Goal: Obtain resource: Download file/media

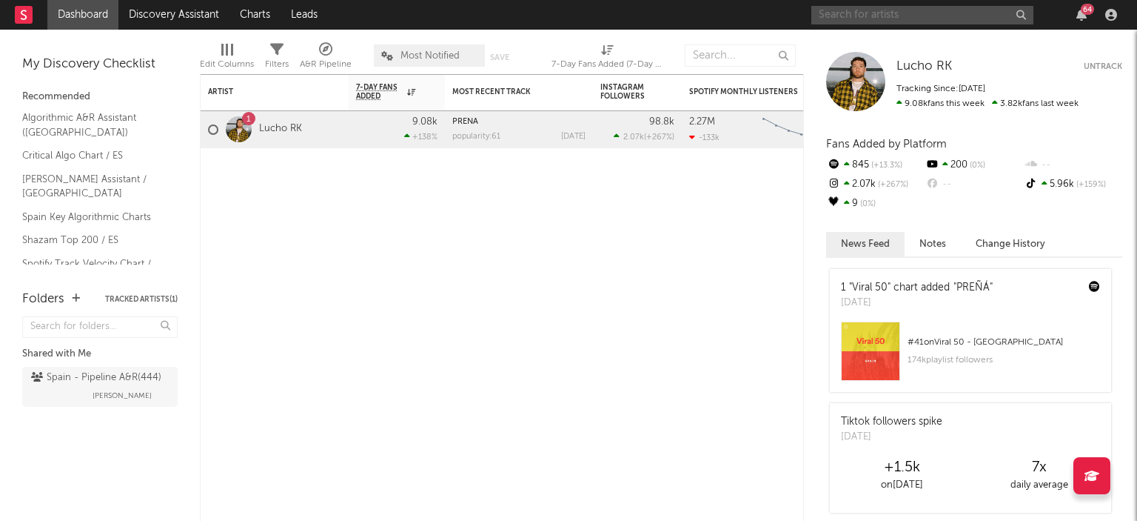
click at [902, 11] on input "text" at bounding box center [923, 15] width 222 height 19
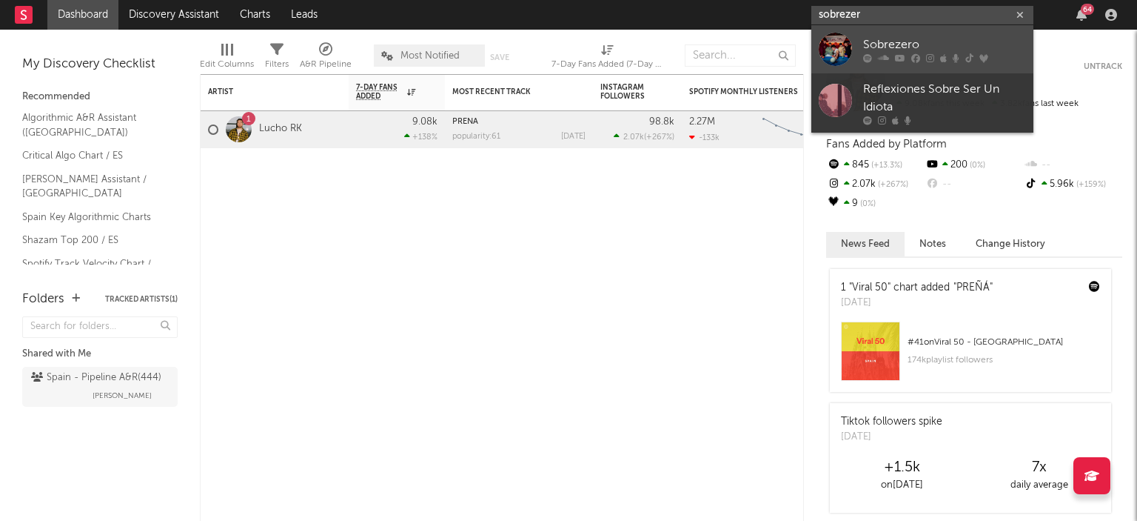
type input "sobrezer"
click at [949, 64] on link "Sobrezero" at bounding box center [923, 49] width 222 height 48
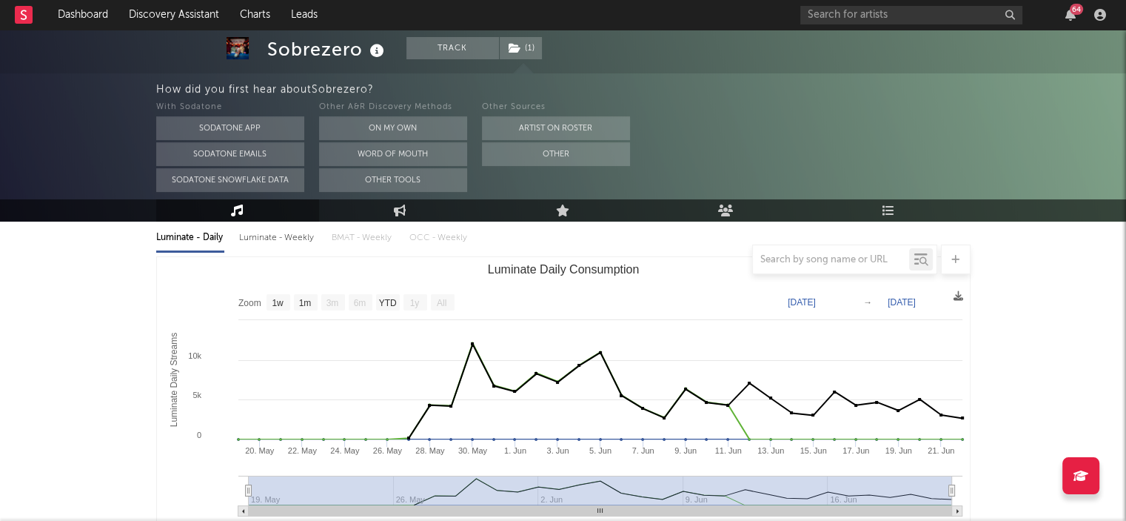
scroll to position [148, 0]
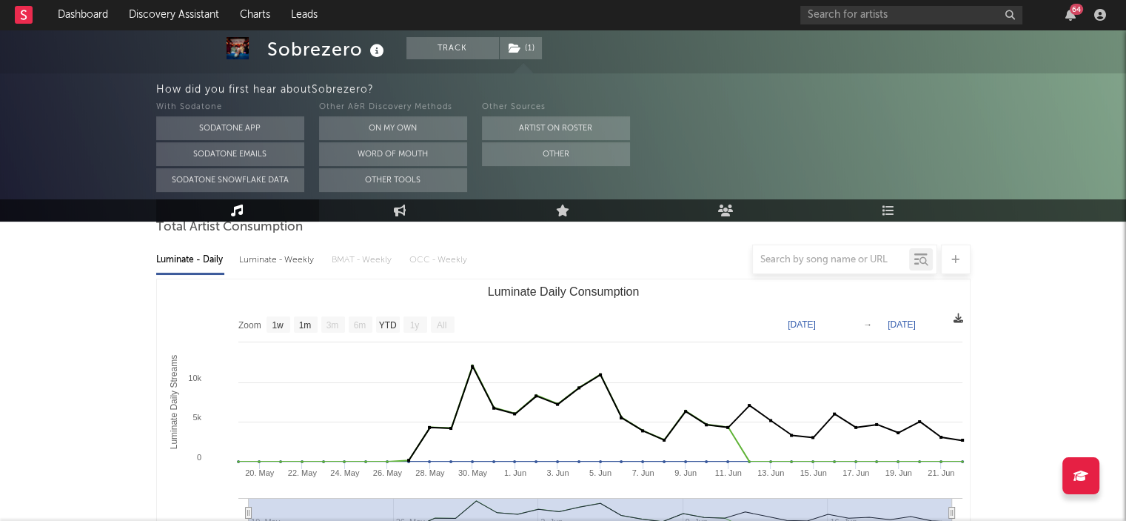
click at [954, 313] on icon at bounding box center [959, 318] width 10 height 10
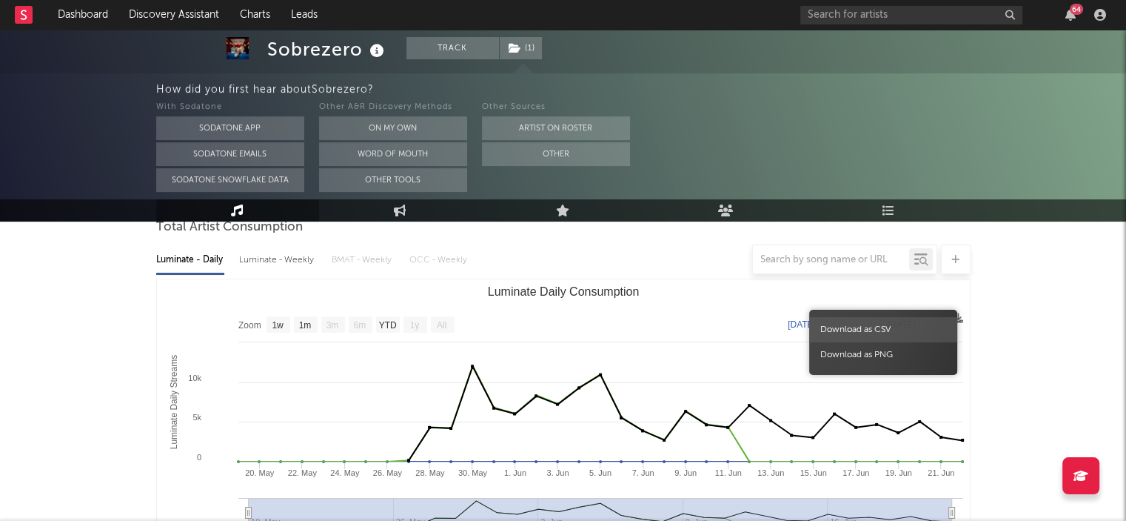
click at [884, 324] on span "Download as CSV" at bounding box center [883, 329] width 148 height 25
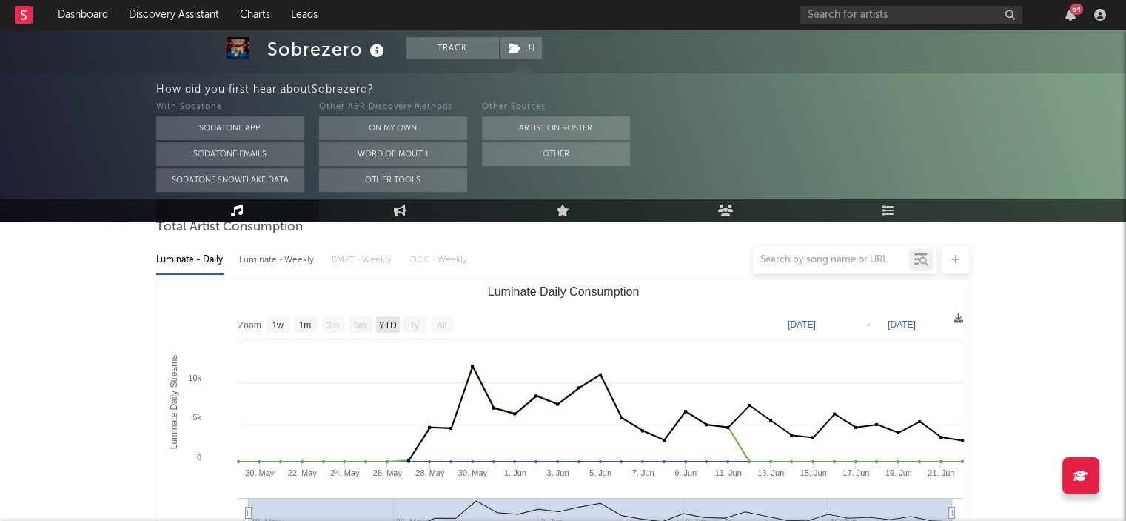
click at [392, 320] on text "YTD" at bounding box center [387, 325] width 18 height 10
select select "YTD"
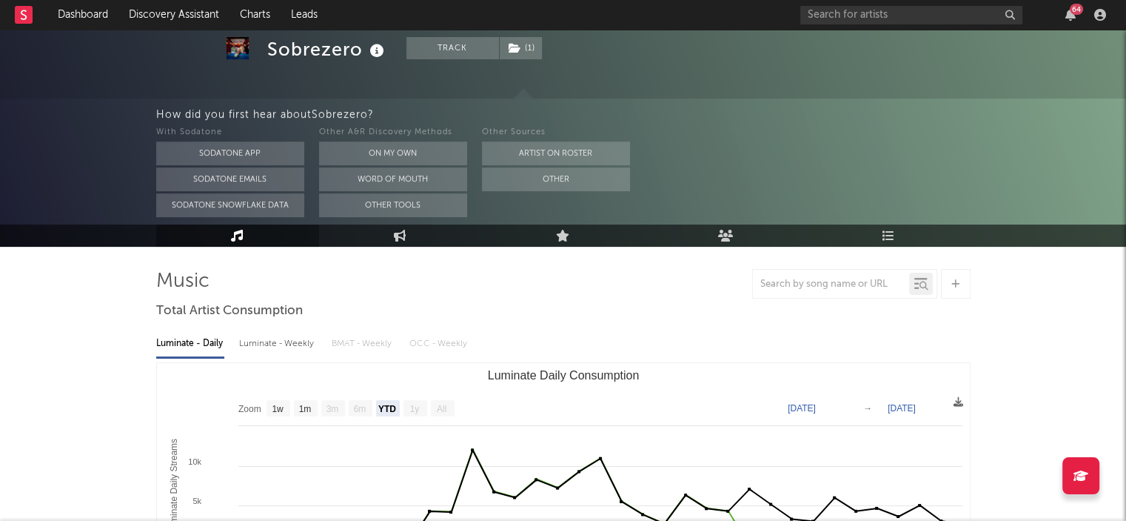
scroll to position [0, 0]
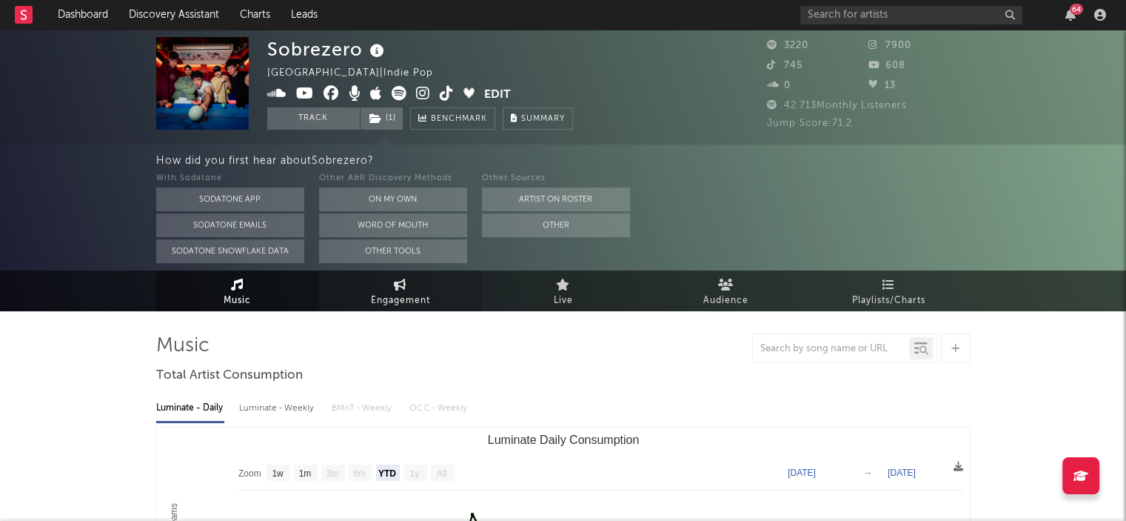
click at [412, 292] on span "Engagement" at bounding box center [400, 301] width 59 height 18
select select "1w"
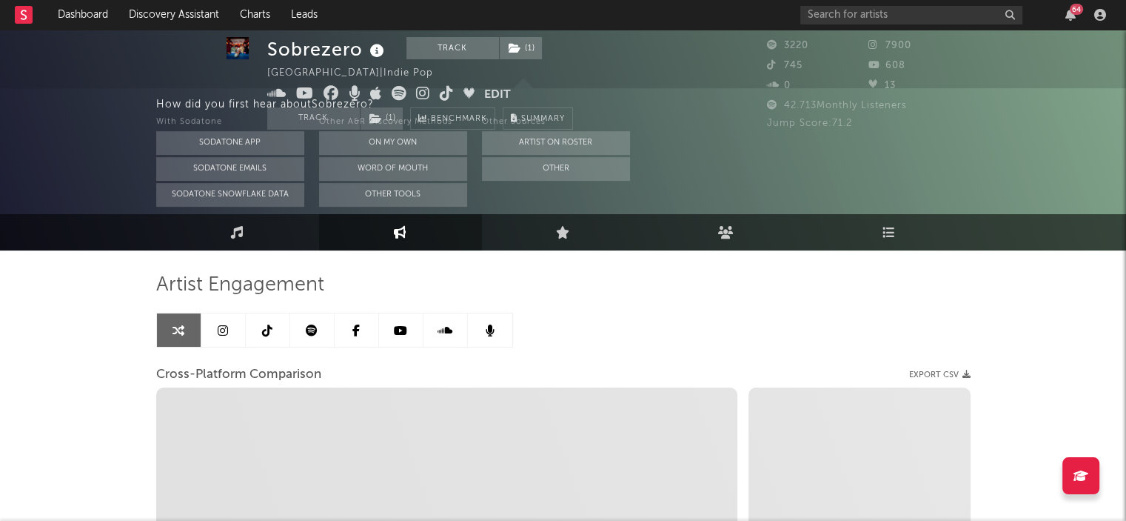
scroll to position [222, 0]
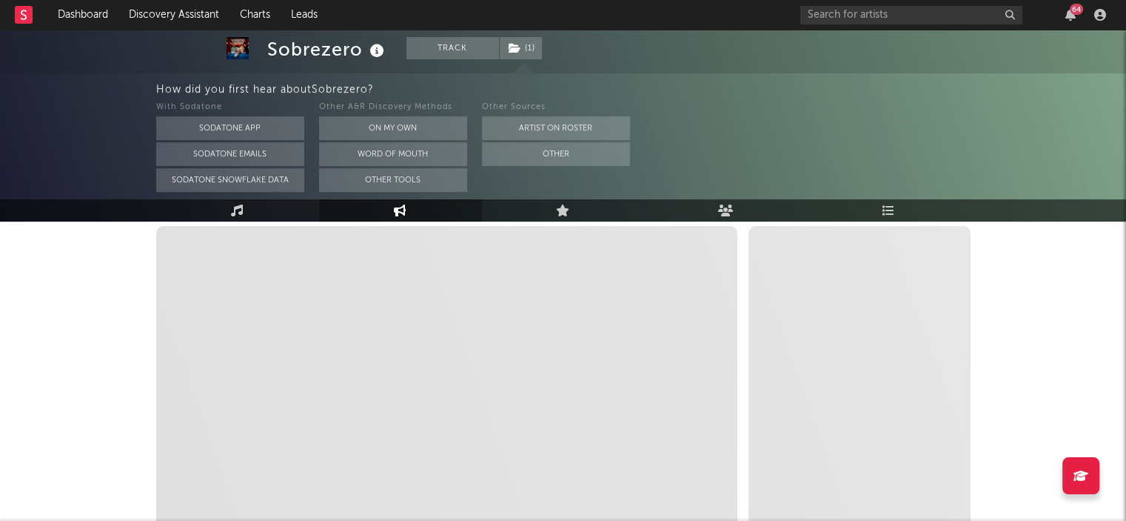
select select "1m"
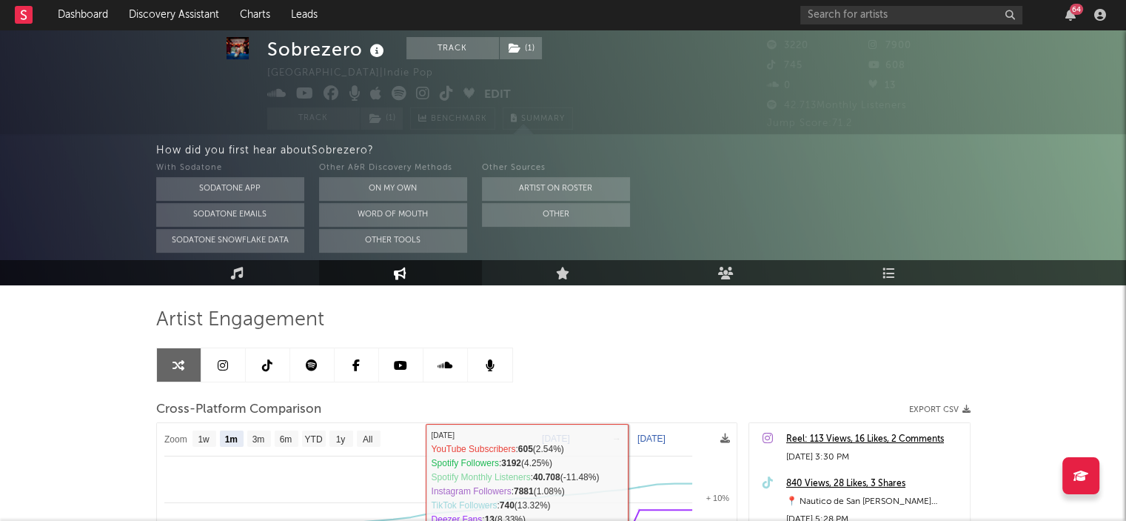
scroll to position [0, 0]
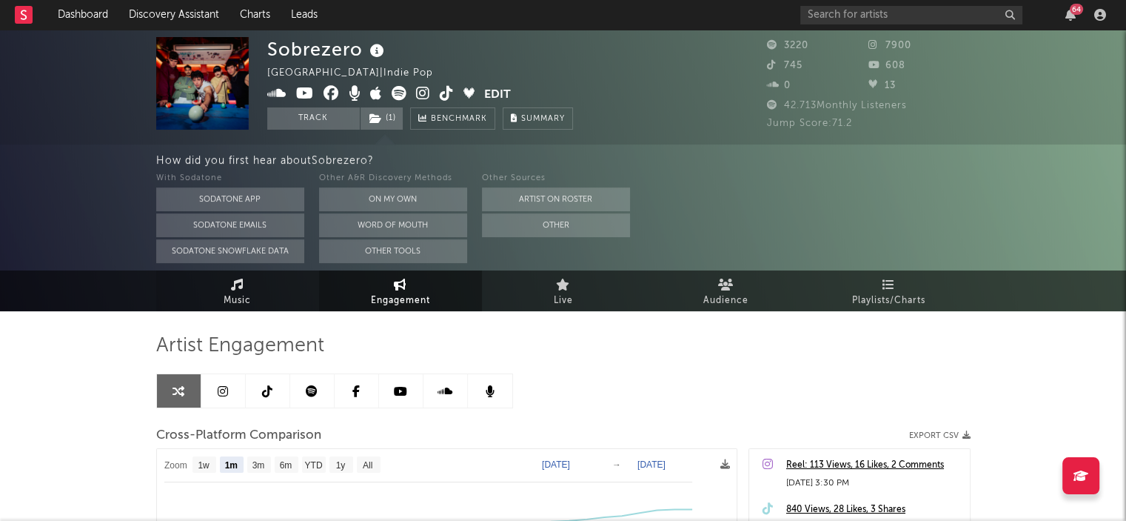
click at [286, 279] on link "Music" at bounding box center [237, 290] width 163 height 41
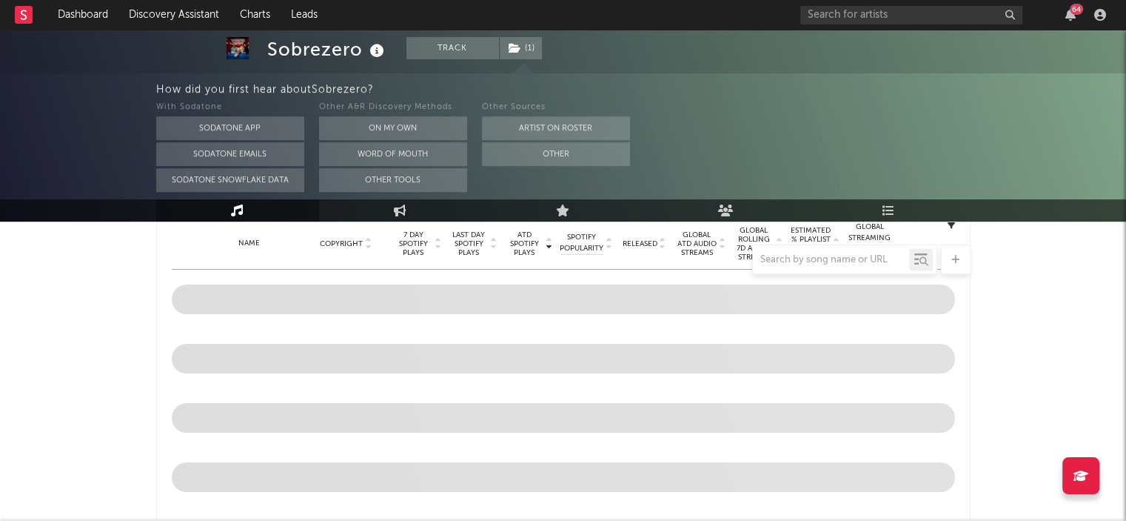
select select "1w"
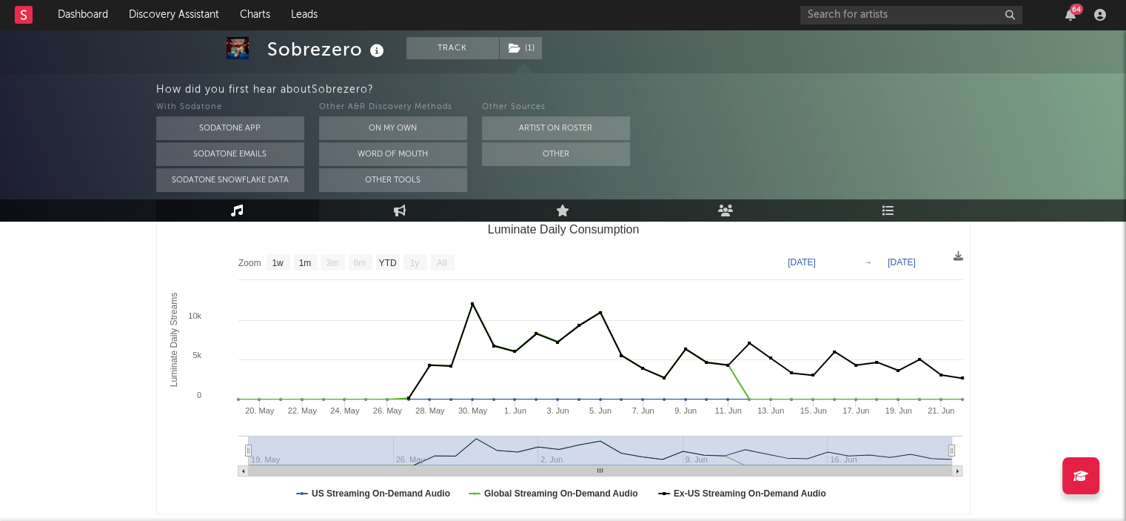
scroll to position [42, 0]
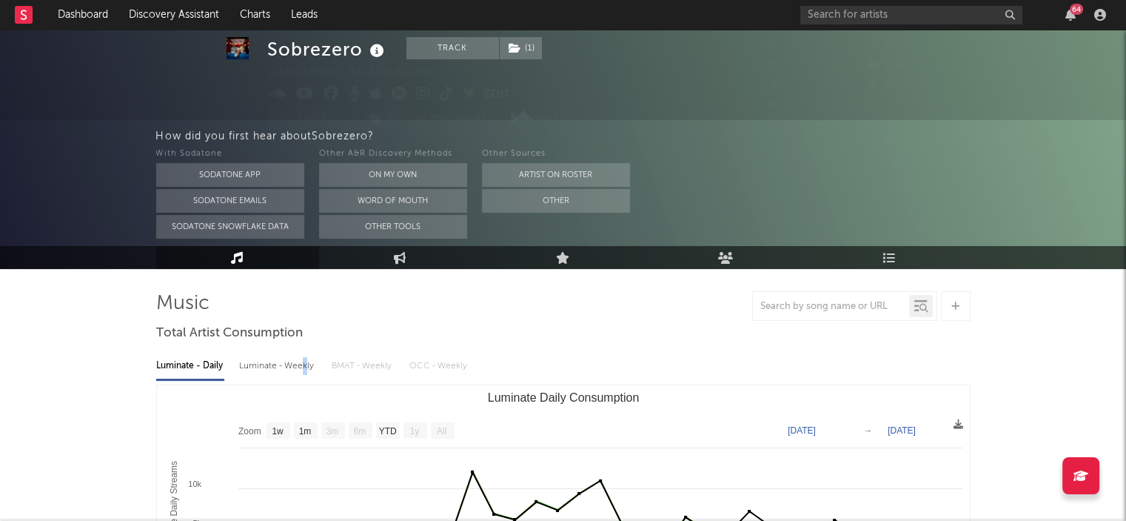
click at [303, 361] on div "Luminate - Weekly" at bounding box center [278, 365] width 78 height 25
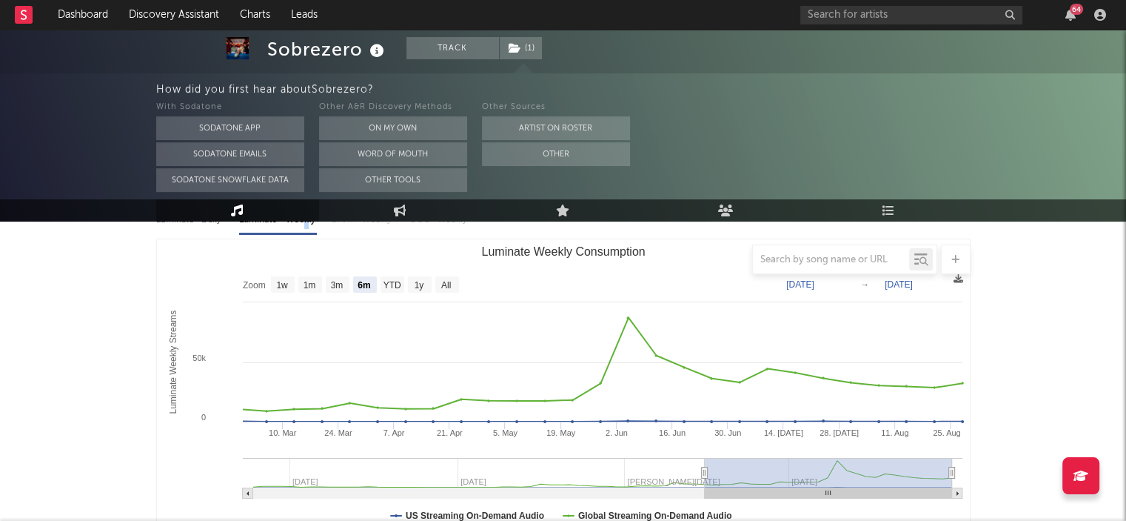
scroll to position [190, 0]
click at [445, 284] on text "All" at bounding box center [446, 283] width 10 height 10
select select "All"
type input "[DATE]"
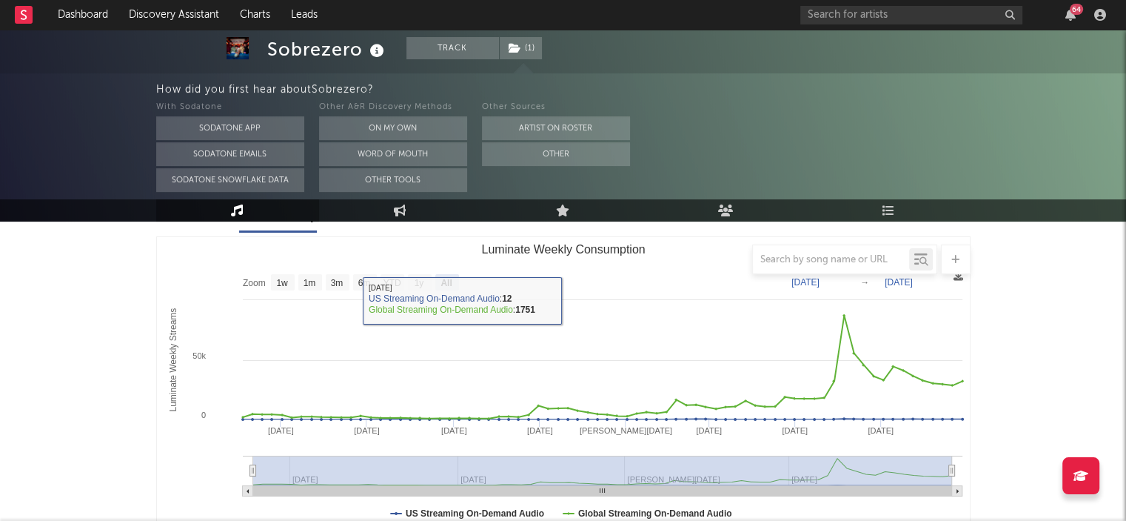
click at [224, 268] on div at bounding box center [563, 259] width 815 height 30
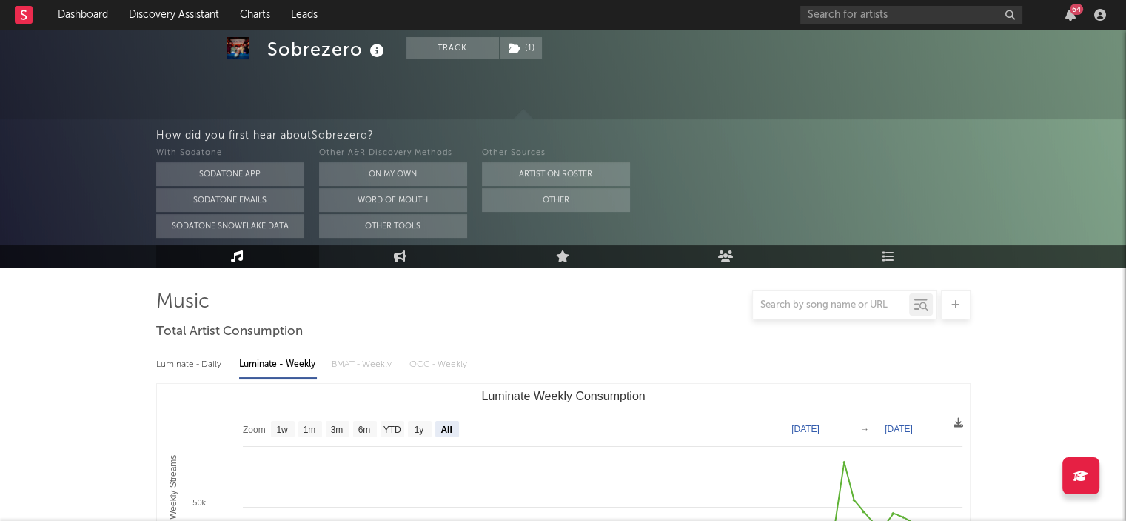
scroll to position [42, 0]
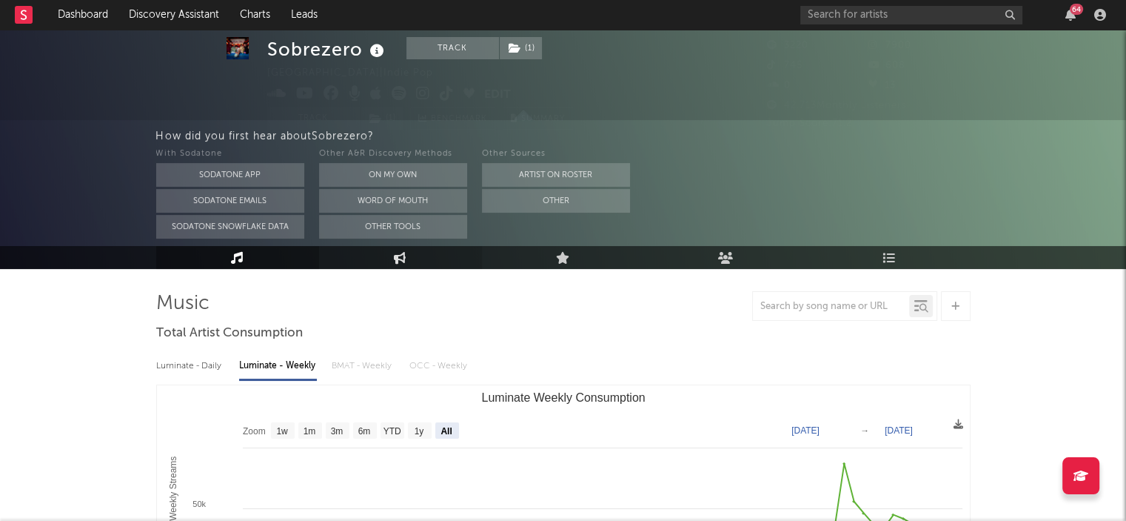
click at [395, 256] on icon at bounding box center [400, 257] width 13 height 12
select select "1w"
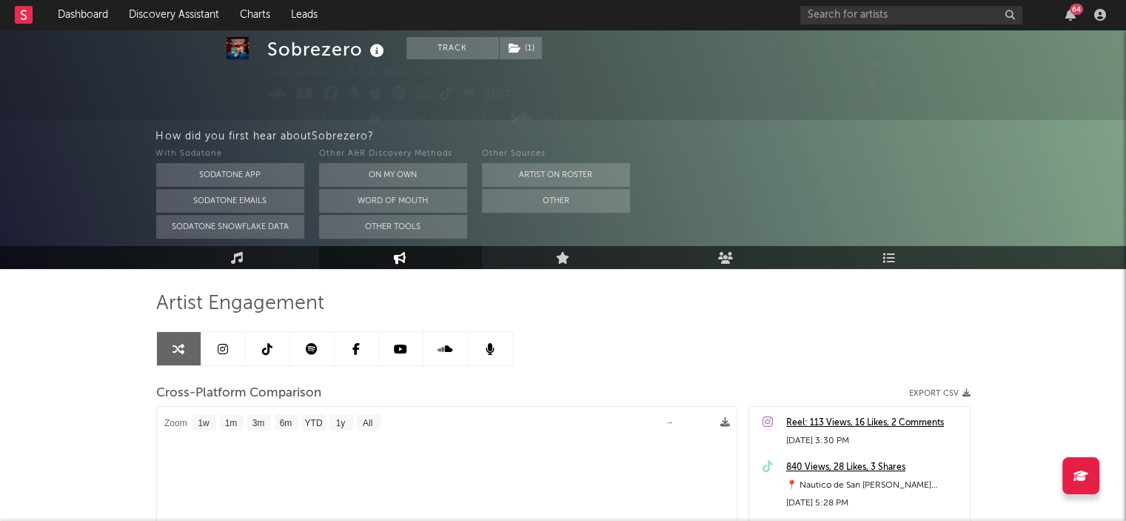
select select "1m"
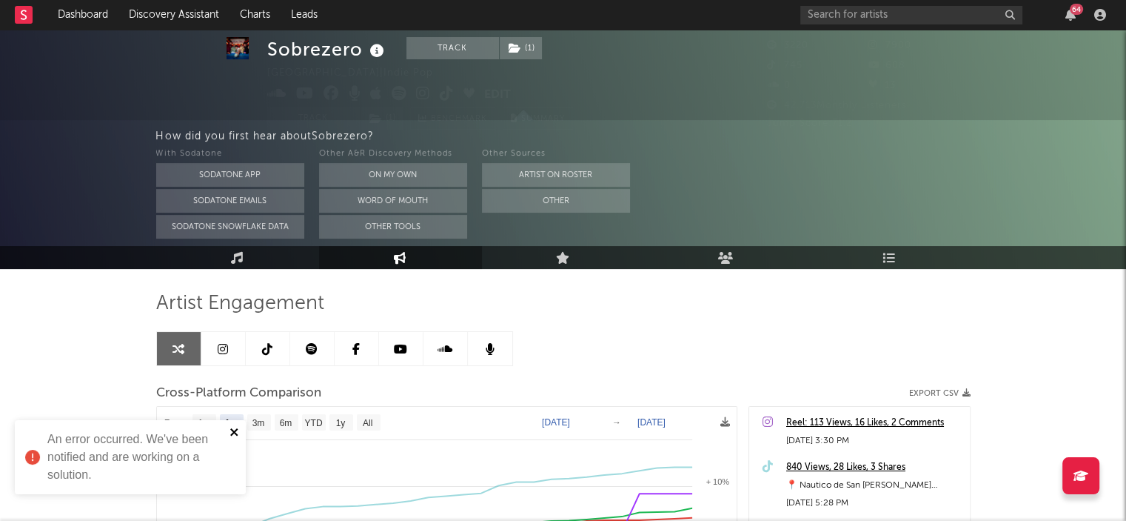
click at [234, 433] on icon "close" at bounding box center [235, 432] width 10 height 12
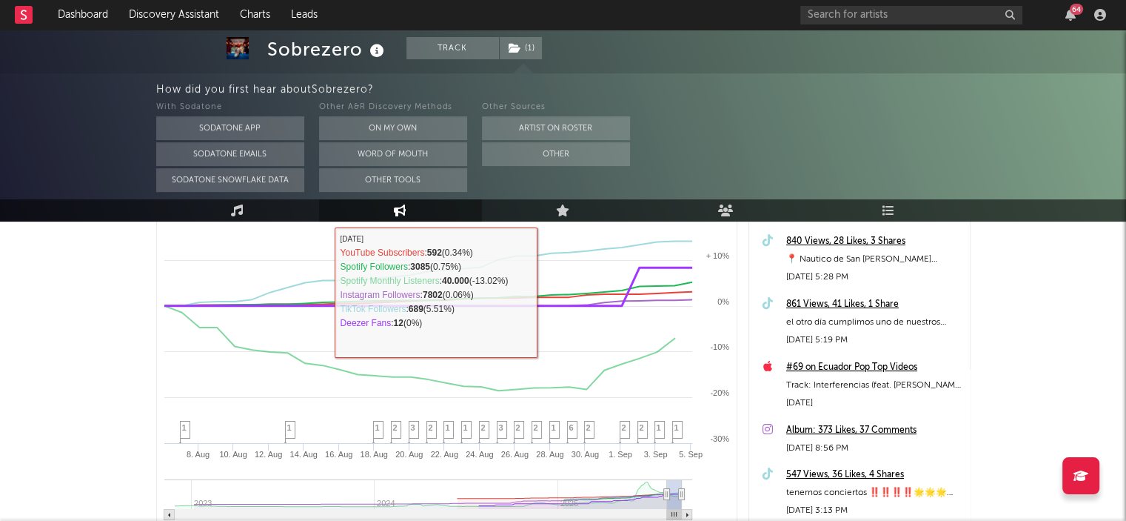
scroll to position [123, 0]
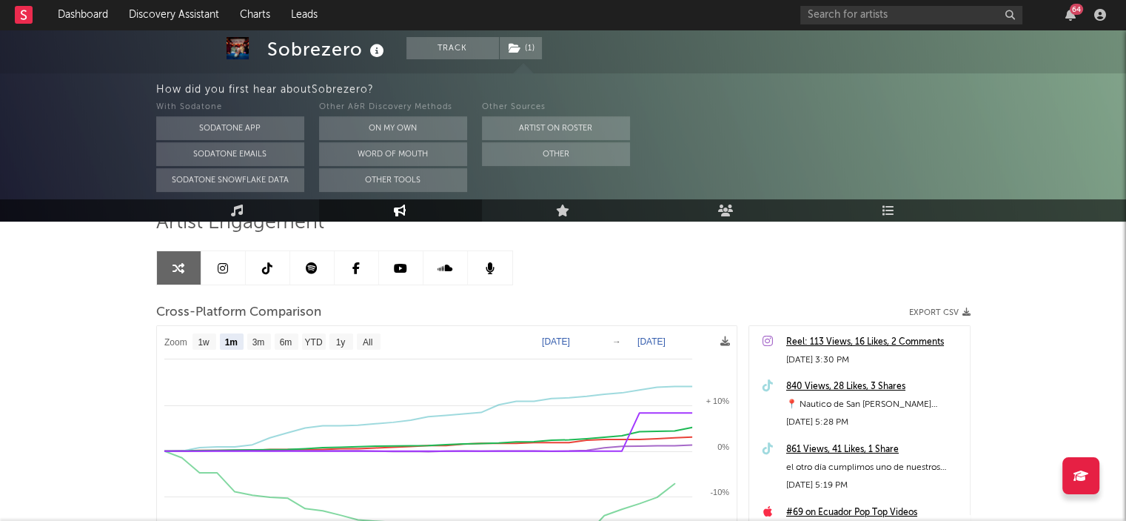
click at [231, 266] on link at bounding box center [223, 267] width 44 height 33
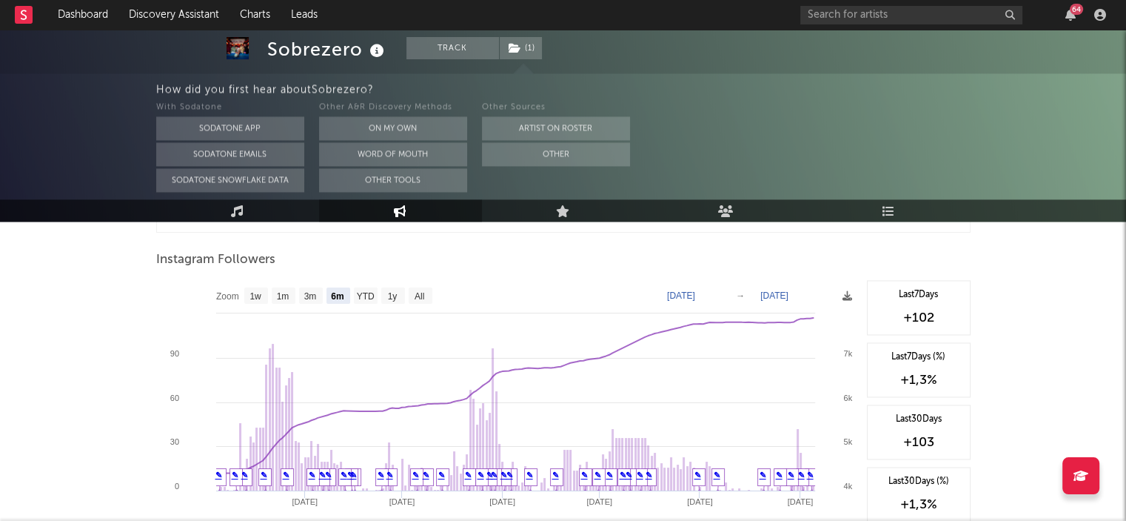
scroll to position [2270, 0]
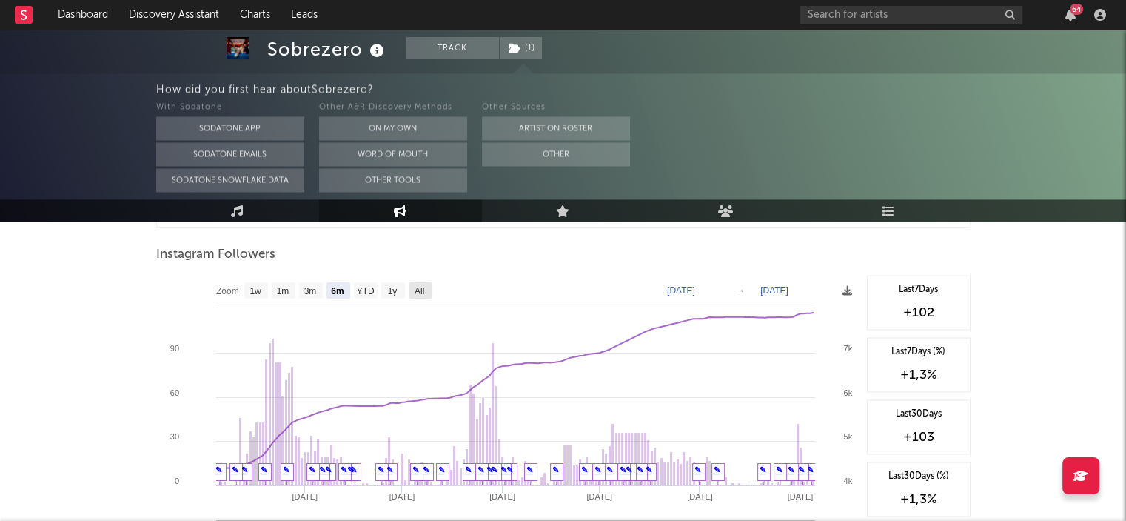
click at [426, 287] on rect at bounding box center [421, 290] width 24 height 16
select select "All"
type input "[DATE]"
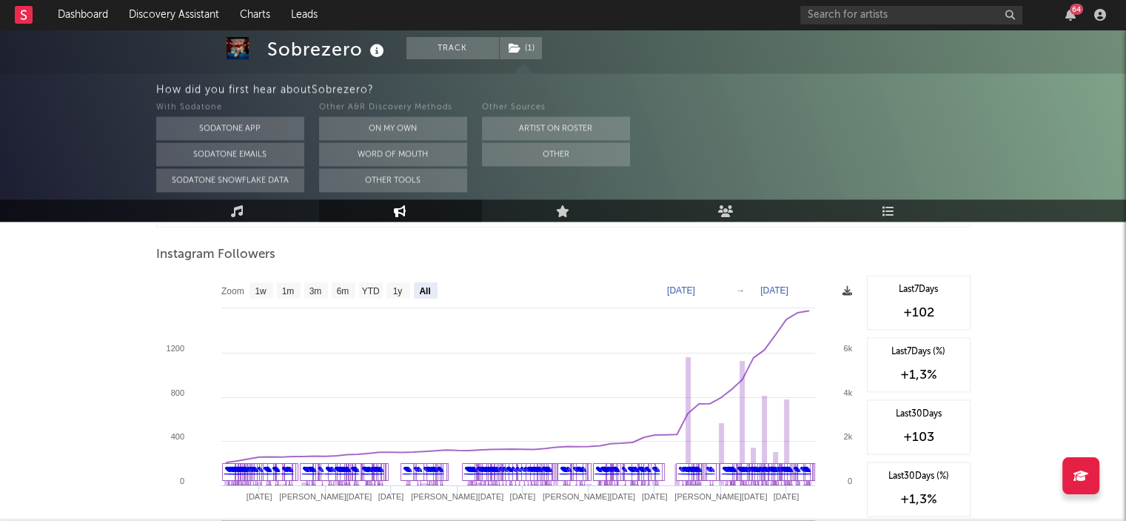
click at [845, 291] on icon at bounding box center [848, 291] width 10 height 10
click at [845, 288] on icon at bounding box center [848, 291] width 10 height 10
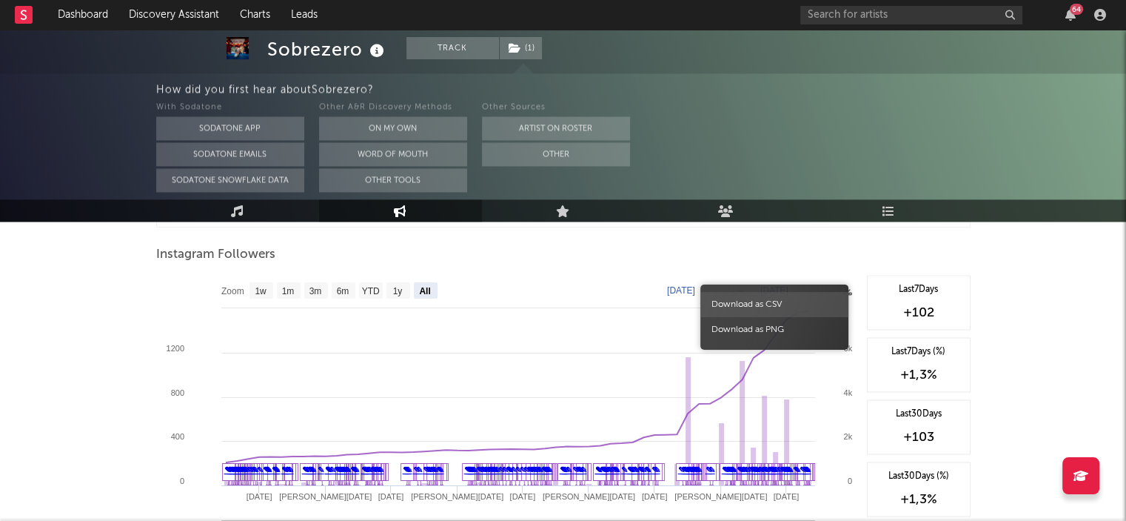
click at [795, 301] on span "Download as CSV" at bounding box center [774, 304] width 148 height 25
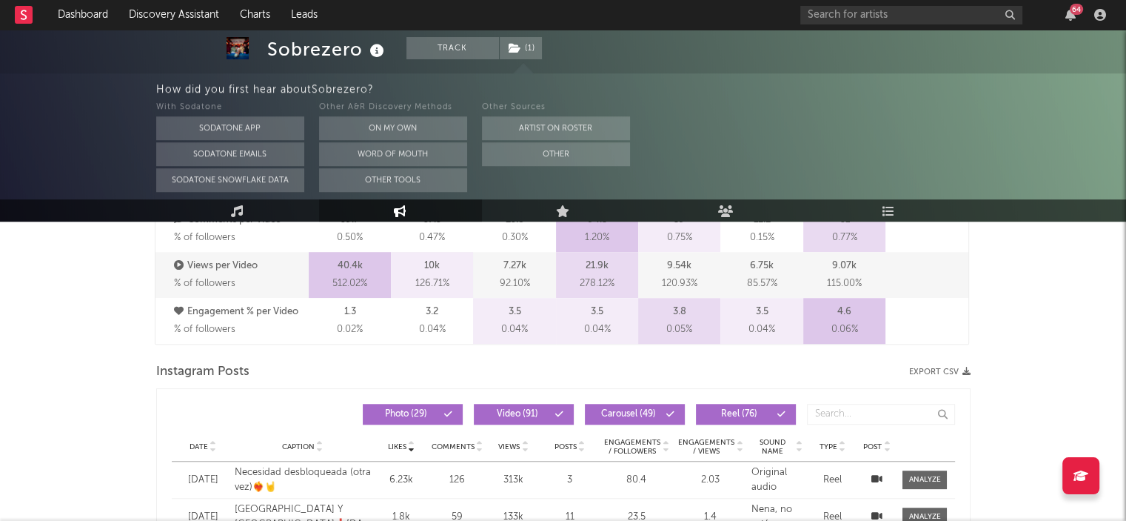
scroll to position [1185, 0]
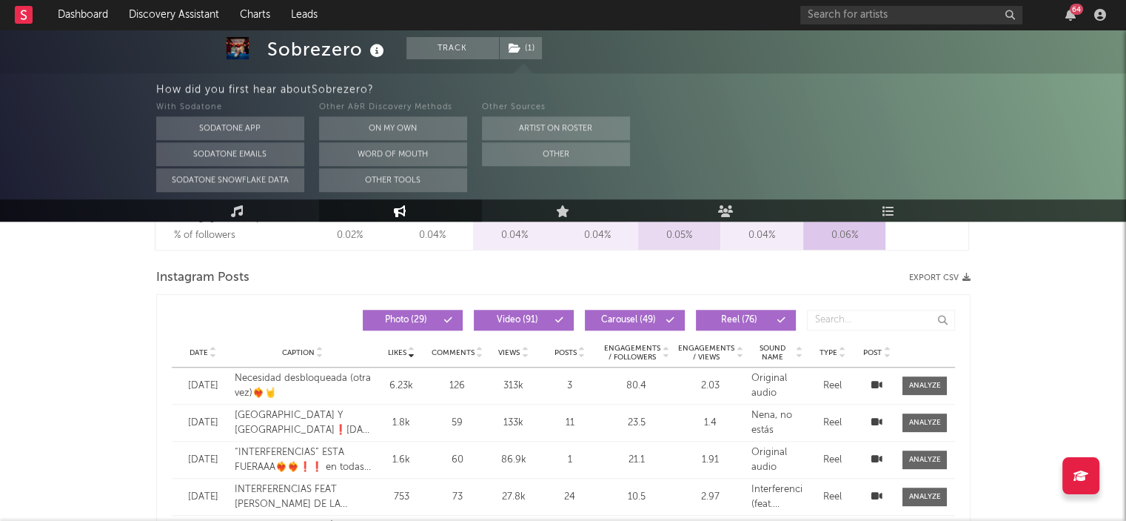
click at [941, 277] on button "Export CSV" at bounding box center [939, 277] width 61 height 9
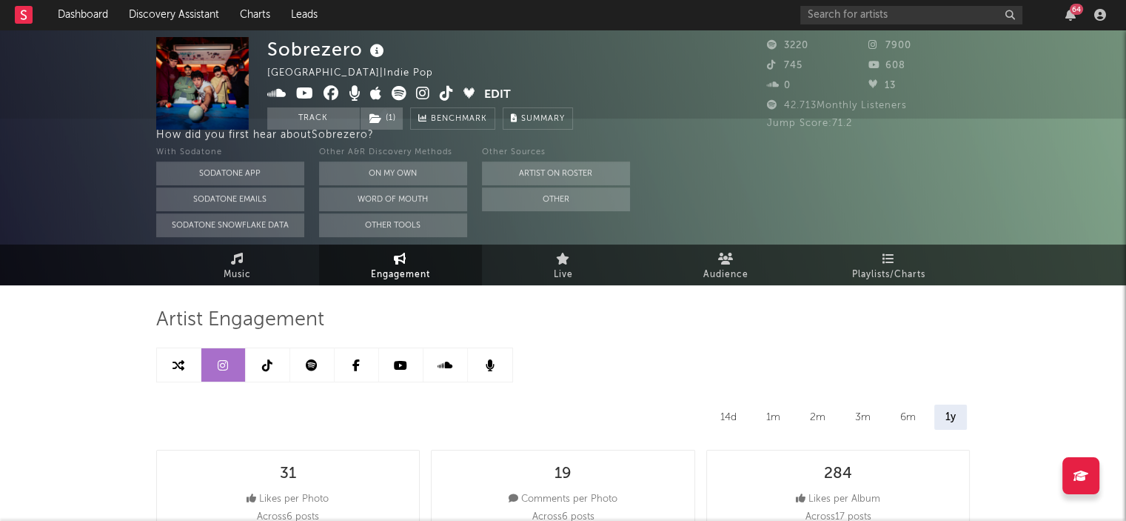
scroll to position [0, 0]
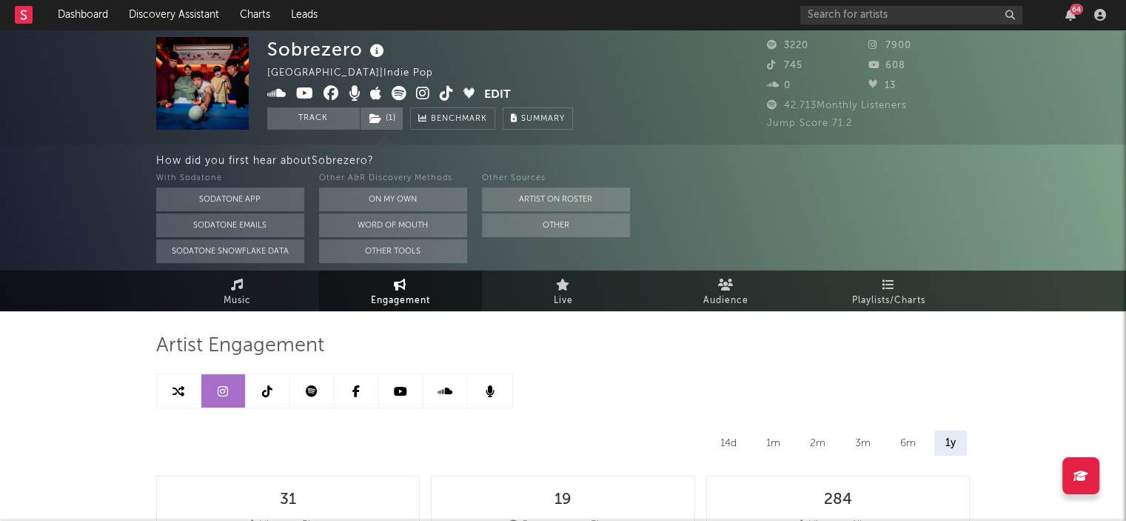
click at [397, 387] on icon at bounding box center [400, 391] width 13 height 12
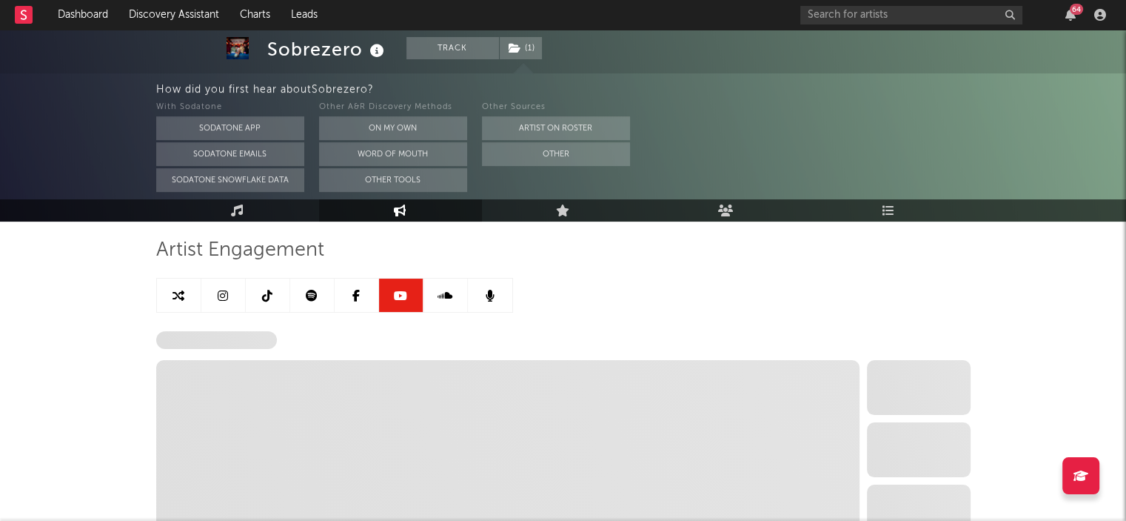
scroll to position [296, 0]
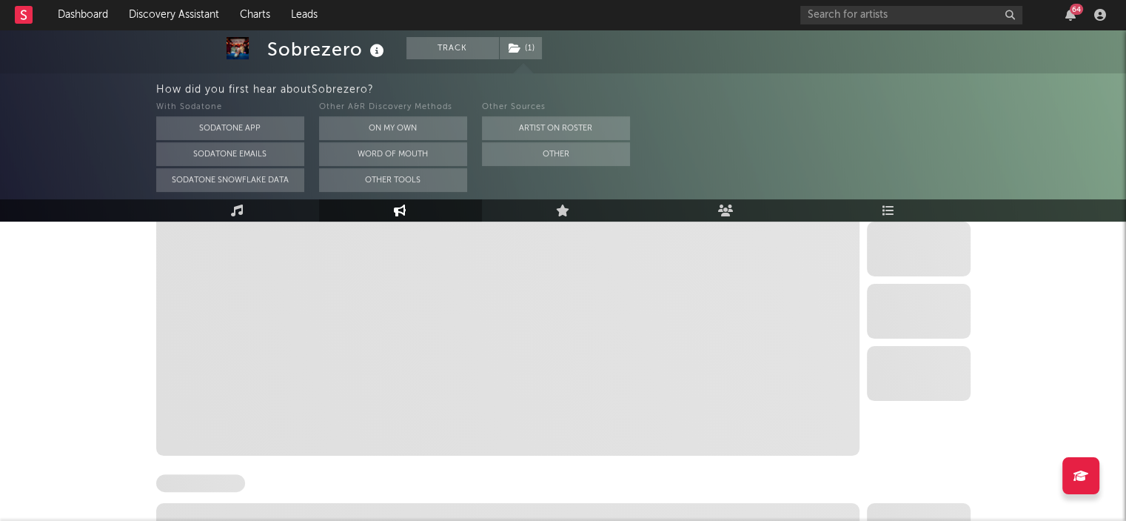
select select "6m"
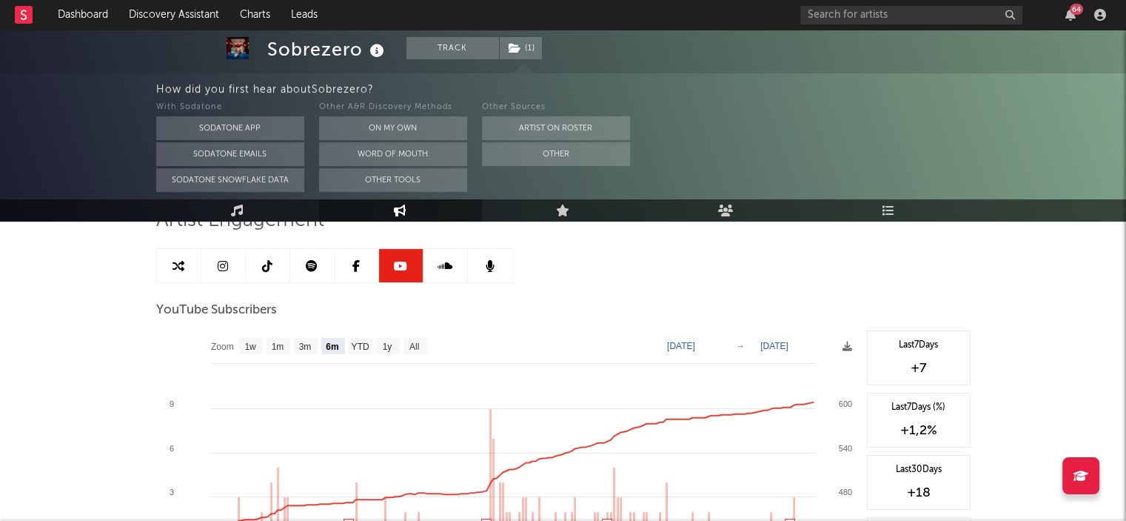
scroll to position [148, 0]
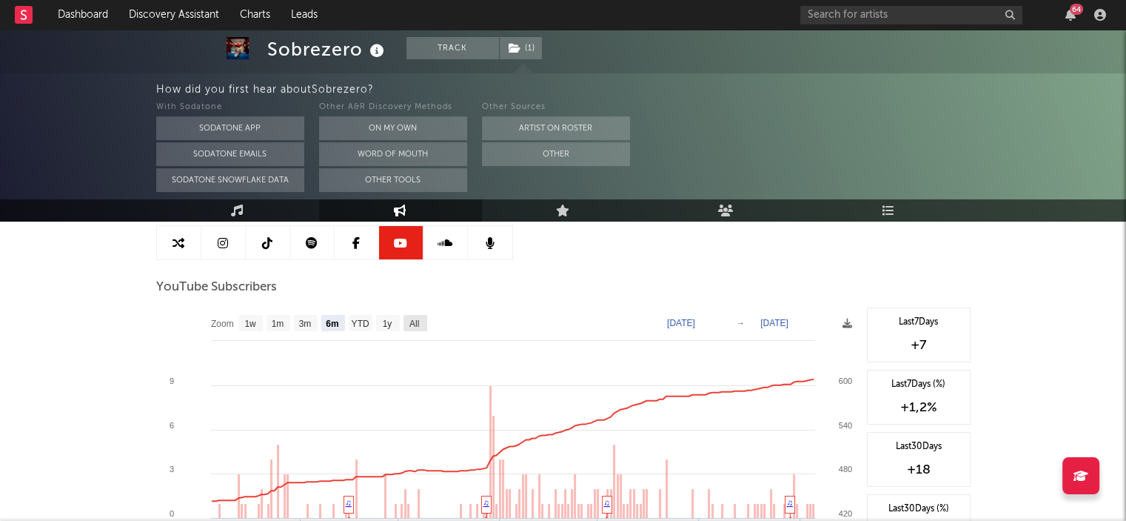
click at [424, 321] on rect at bounding box center [416, 323] width 24 height 16
select select "All"
type input "[DATE]"
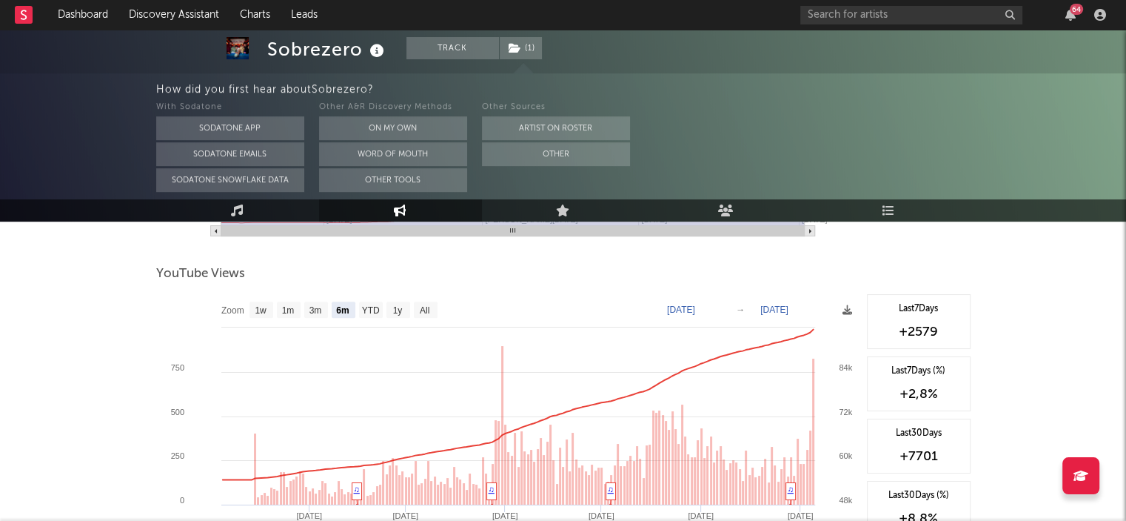
scroll to position [518, 0]
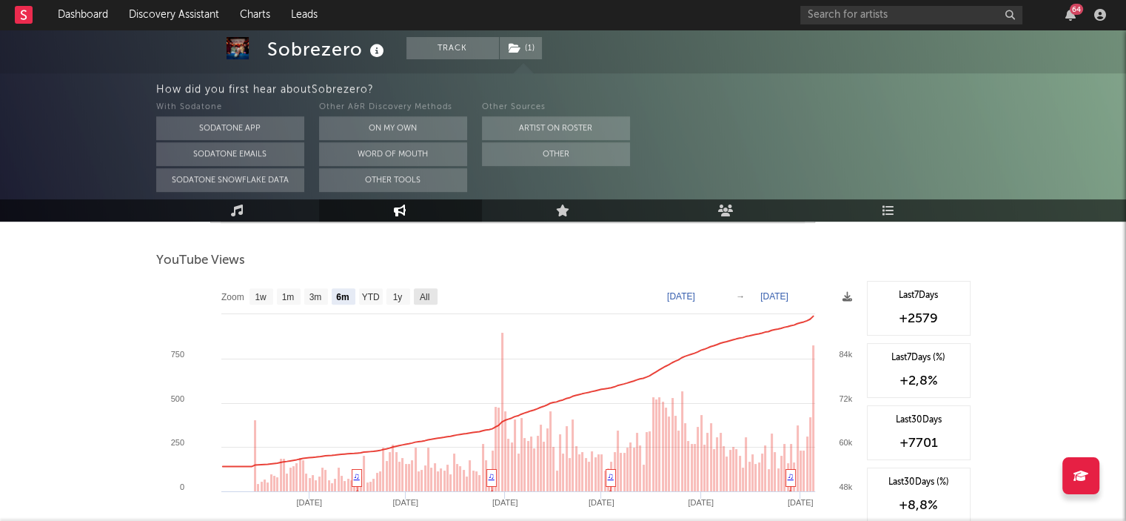
click at [428, 295] on text "All" at bounding box center [424, 297] width 10 height 10
select select "All"
type input "[DATE]"
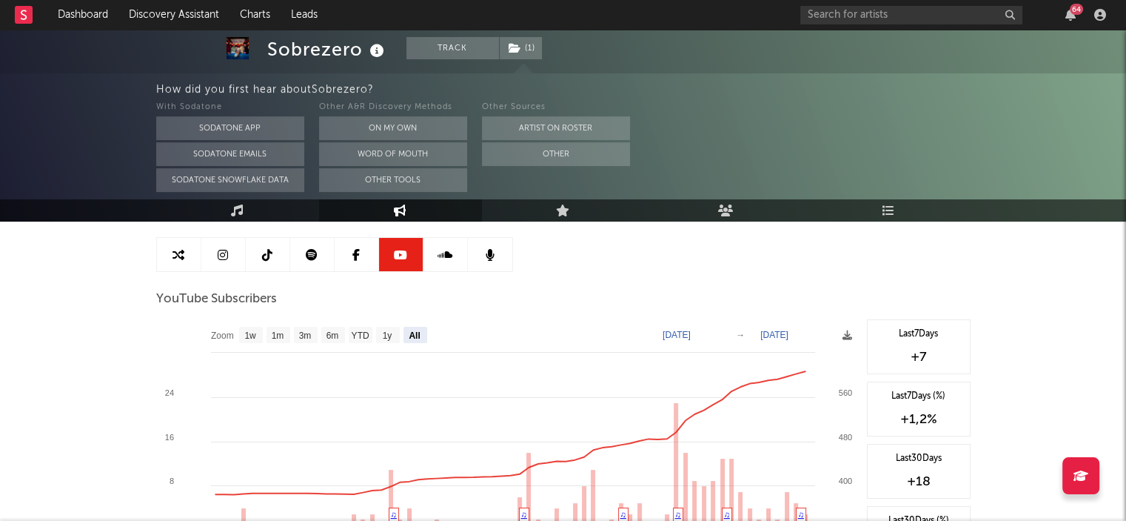
scroll to position [222, 0]
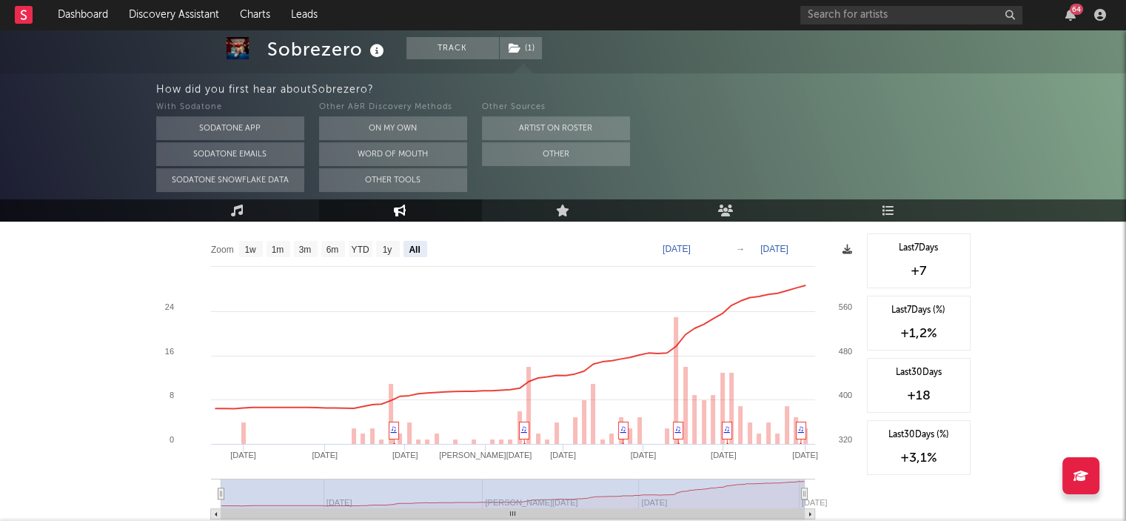
click at [845, 254] on icon at bounding box center [848, 249] width 10 height 10
click at [838, 252] on rect at bounding box center [507, 381] width 703 height 296
click at [843, 253] on icon at bounding box center [848, 249] width 10 height 10
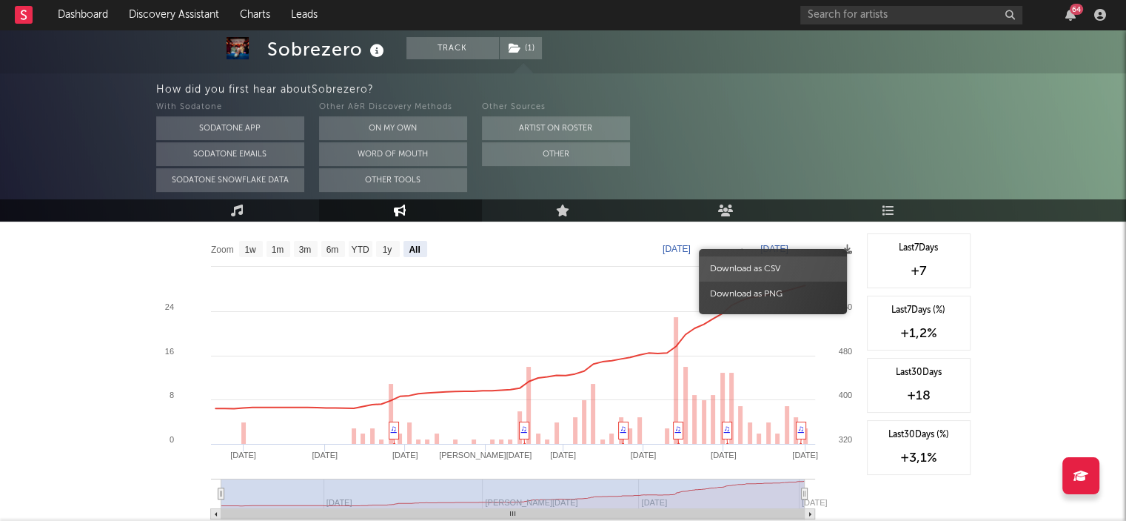
click at [743, 267] on span "Download as CSV" at bounding box center [773, 268] width 148 height 25
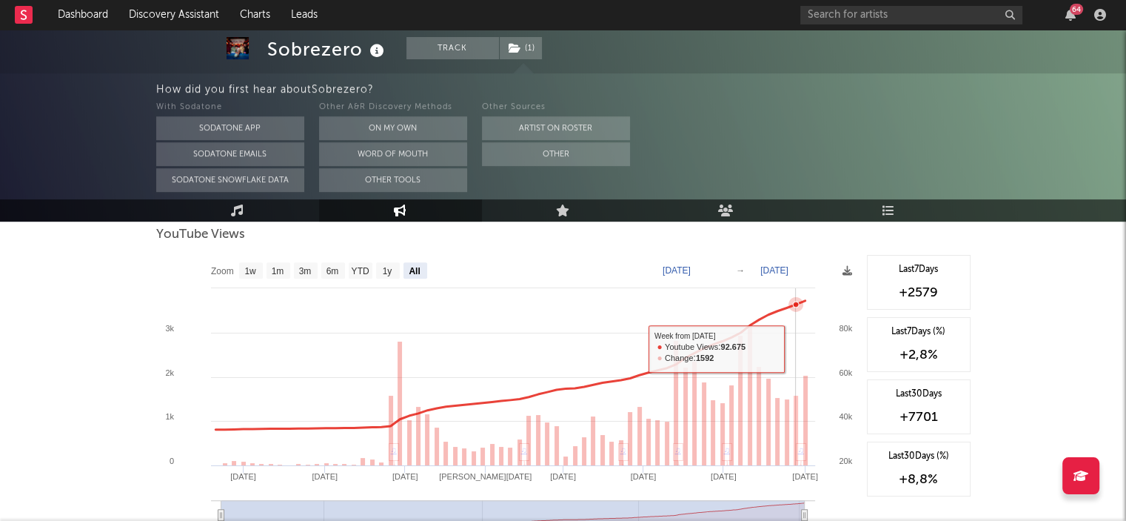
scroll to position [518, 0]
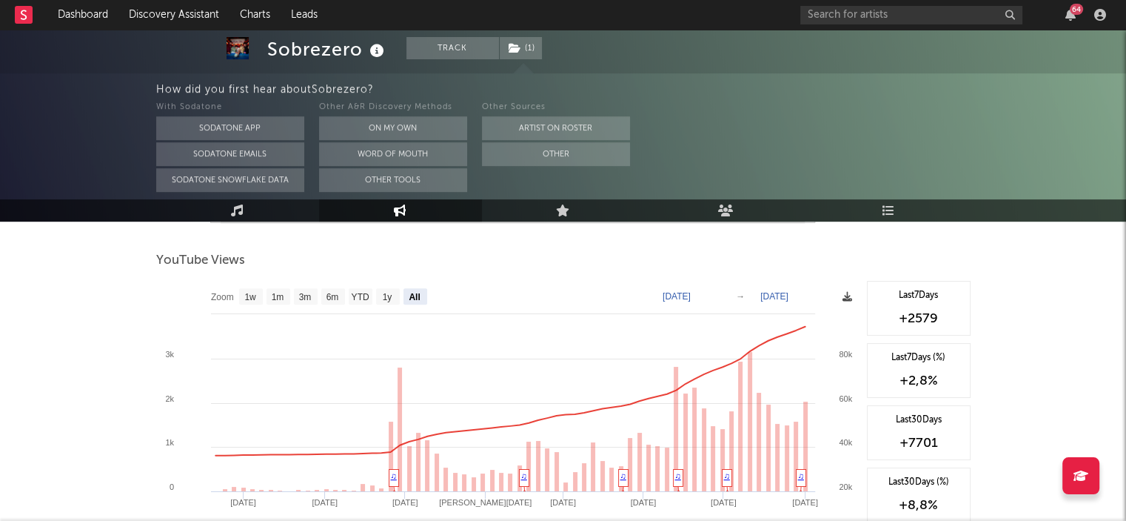
click at [845, 295] on icon at bounding box center [848, 297] width 10 height 10
click at [855, 298] on rect at bounding box center [507, 429] width 703 height 296
click at [843, 298] on icon at bounding box center [848, 297] width 10 height 10
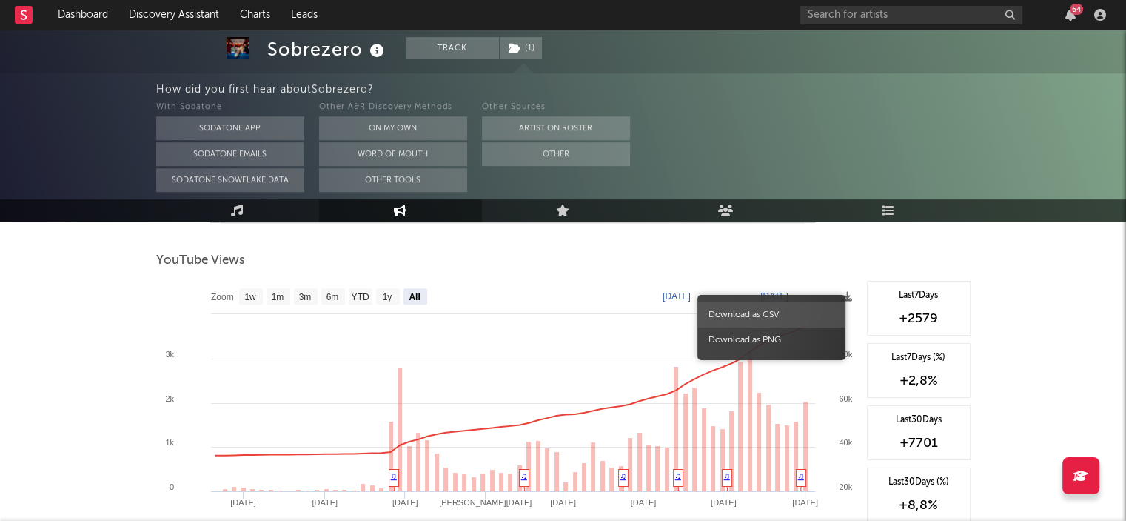
click at [802, 312] on span "Download as CSV" at bounding box center [772, 314] width 148 height 25
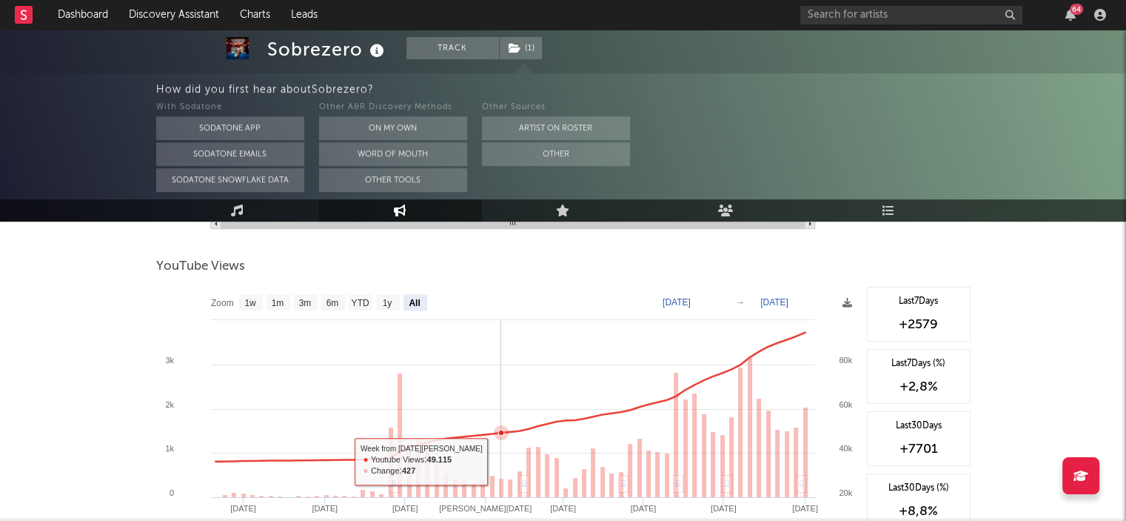
scroll to position [444, 0]
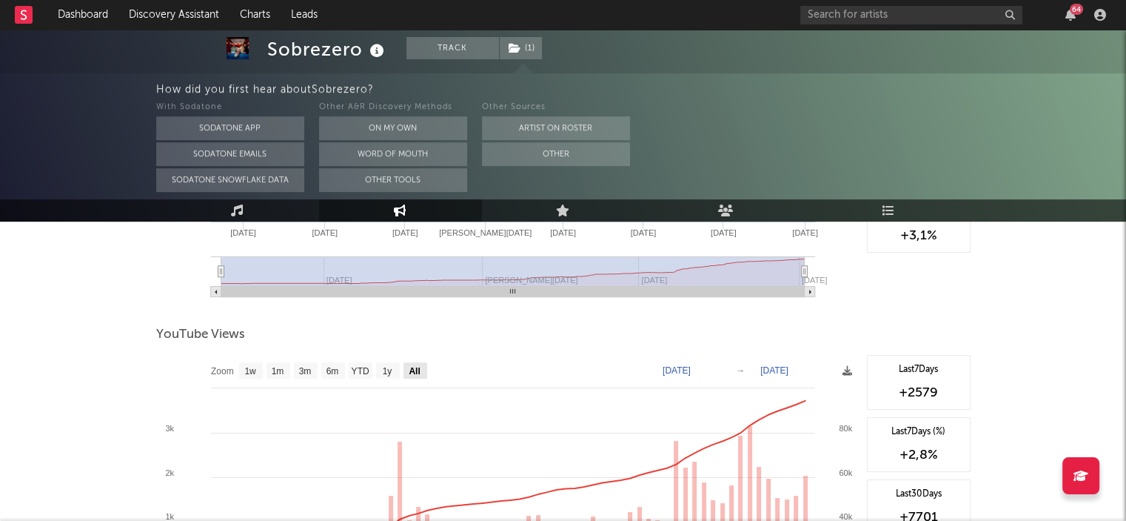
click at [415, 366] on text "All" at bounding box center [414, 371] width 11 height 10
select select "All"
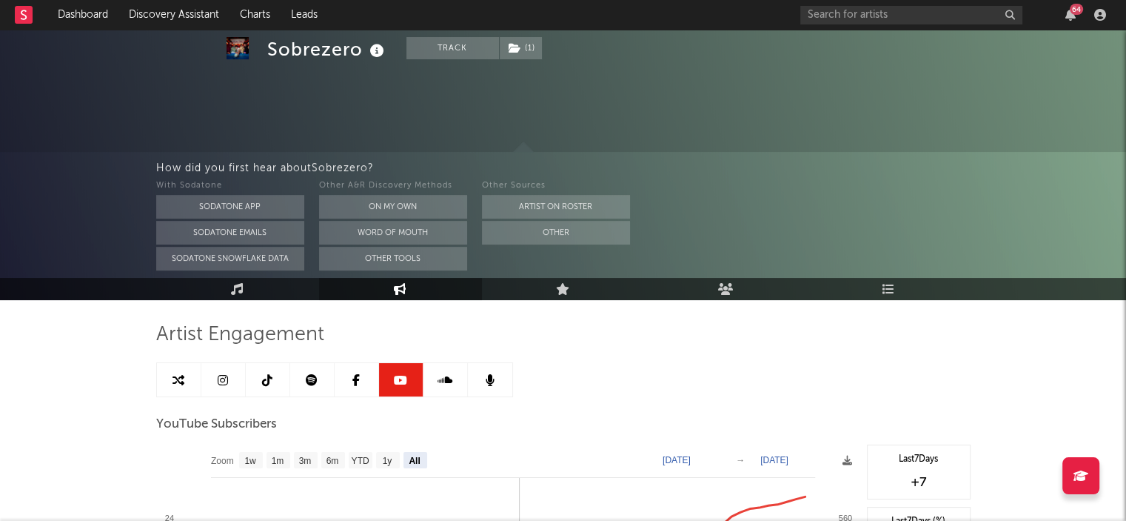
scroll to position [0, 0]
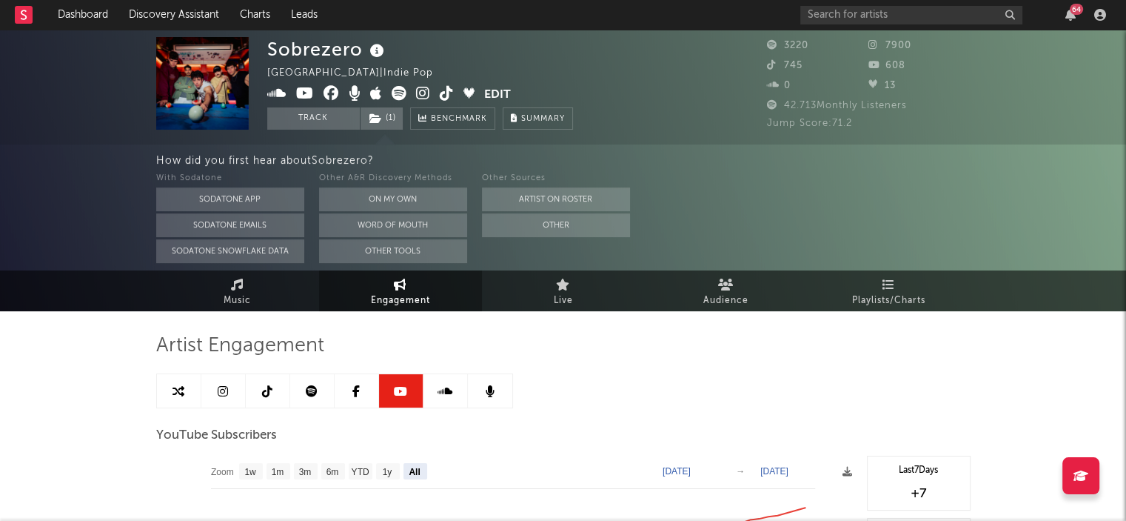
click at [274, 386] on link at bounding box center [268, 390] width 44 height 33
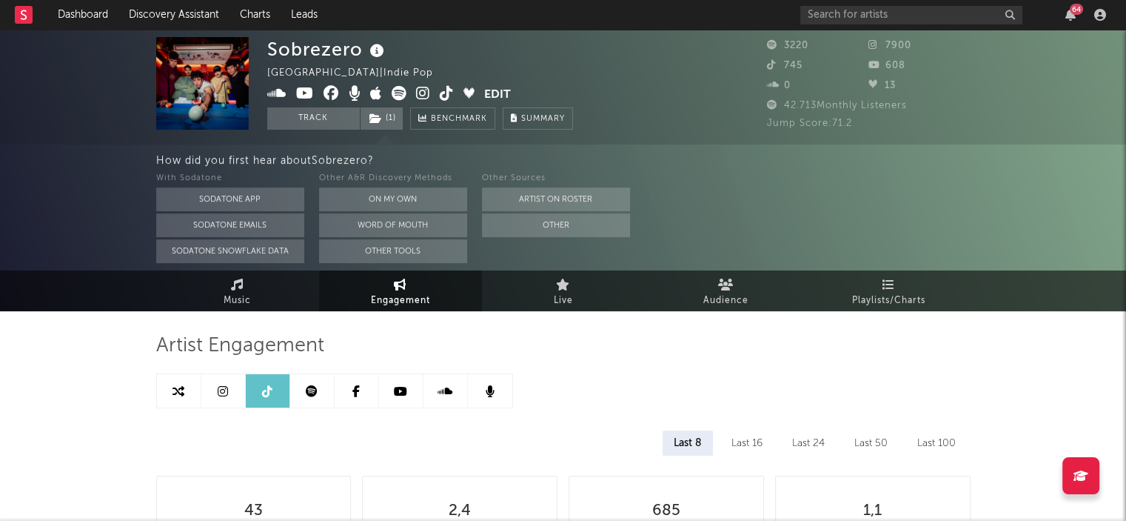
select select "6m"
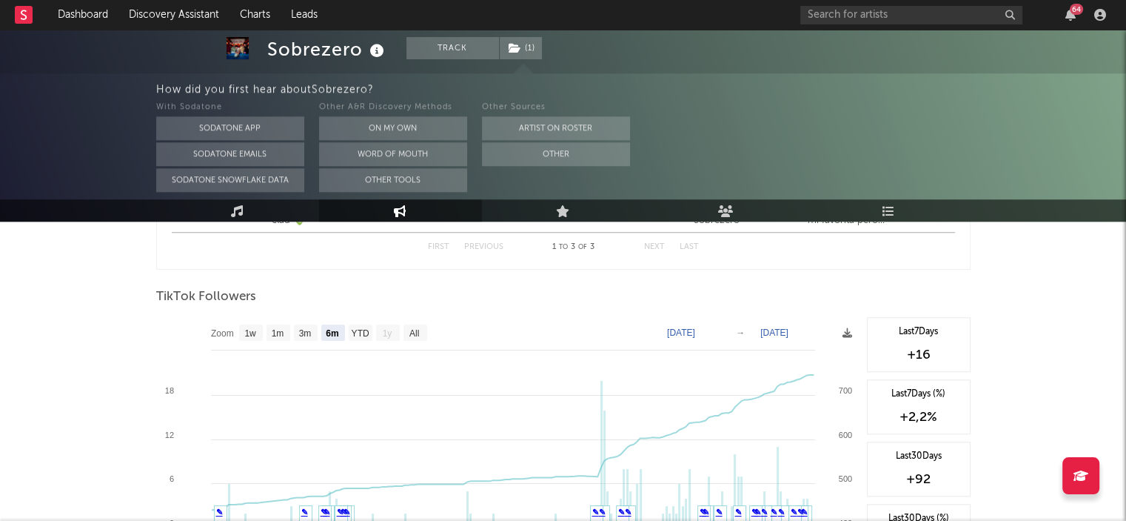
scroll to position [1333, 0]
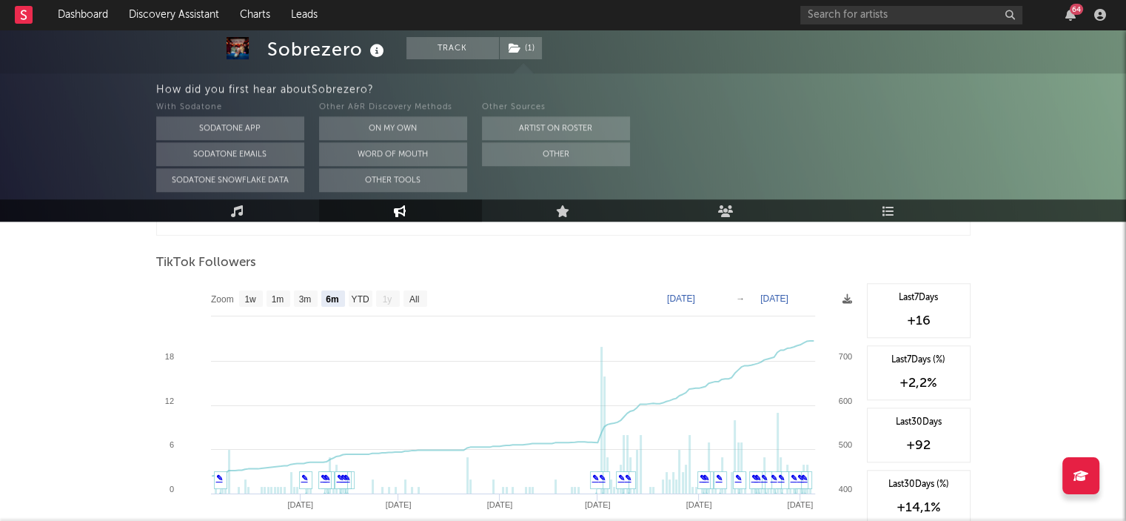
click at [421, 292] on rect at bounding box center [416, 298] width 24 height 16
select select "All"
type input "[DATE]"
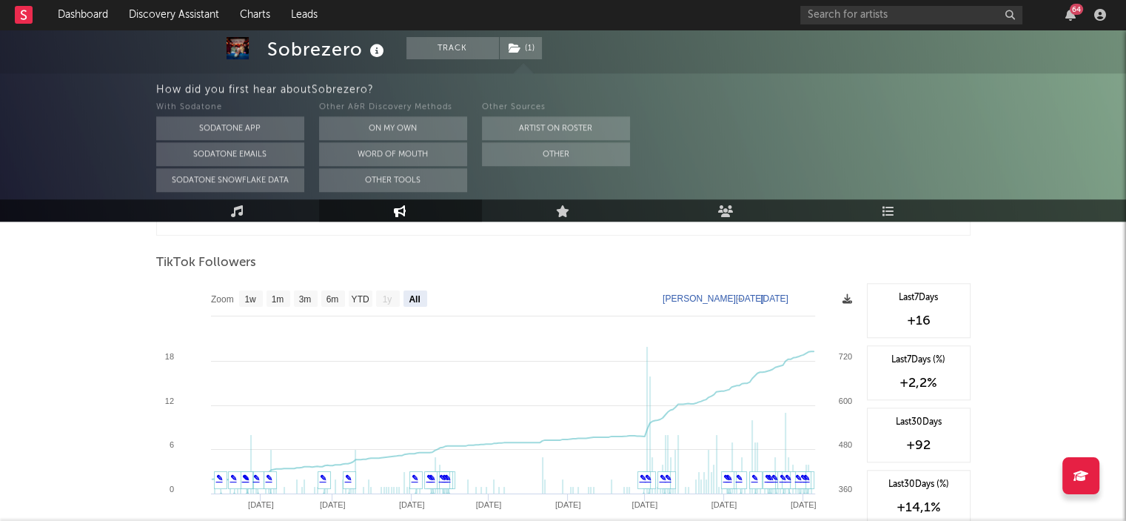
click at [846, 294] on icon at bounding box center [848, 299] width 10 height 10
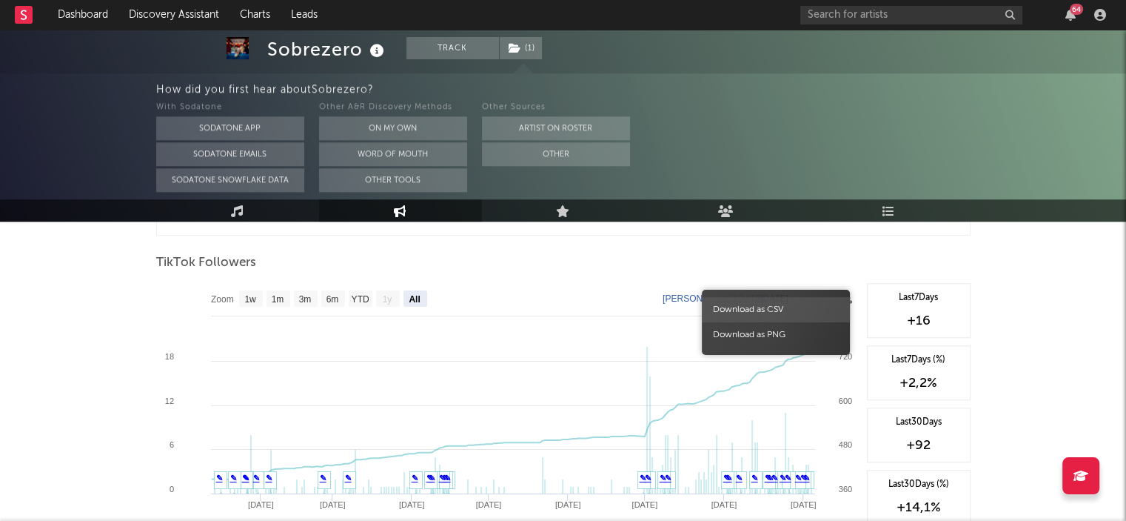
click at [776, 300] on span "Download as CSV" at bounding box center [776, 309] width 148 height 25
